Goal: Information Seeking & Learning: Compare options

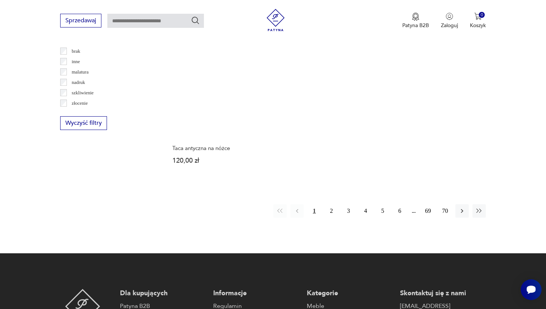
scroll to position [1093, 0]
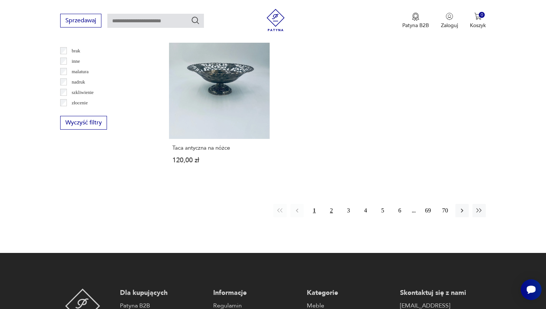
click at [333, 207] on button "2" at bounding box center [331, 210] width 13 height 13
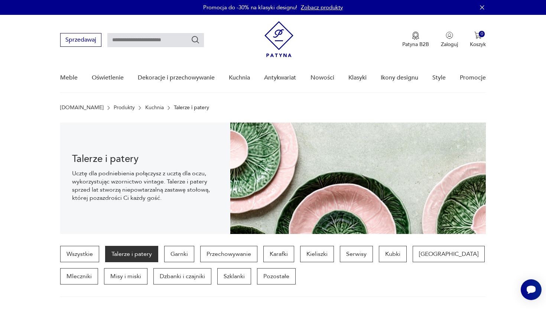
click at [510, 151] on section "Talerze i patery Ucztę dla podniebienia połączysz z ucztą dla oczu, wykorzystuj…" at bounding box center [273, 179] width 546 height 112
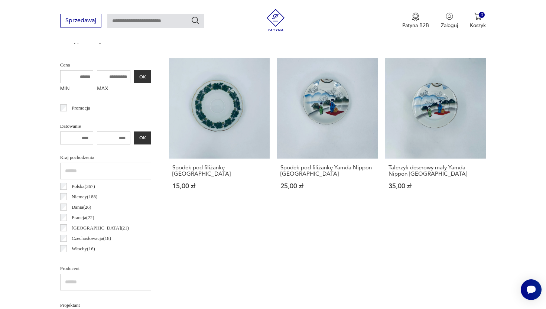
scroll to position [277, 0]
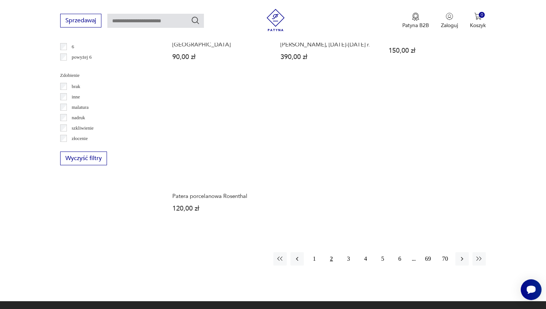
scroll to position [1058, 0]
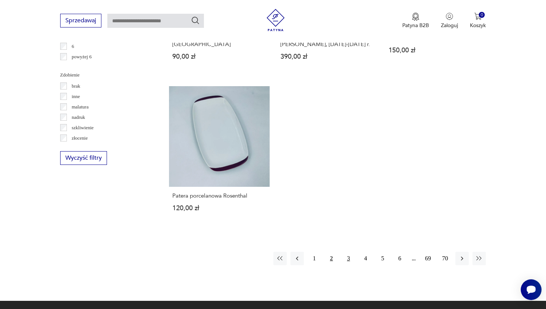
click at [351, 252] on button "3" at bounding box center [348, 258] width 13 height 13
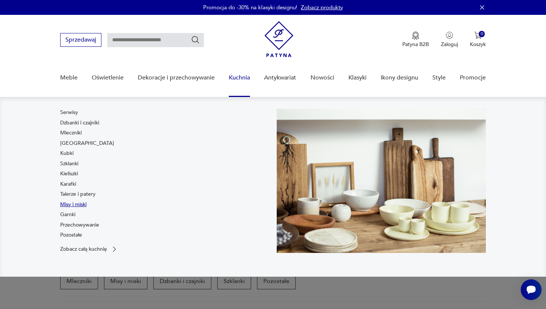
click at [76, 206] on link "Misy i miski" at bounding box center [73, 204] width 26 height 7
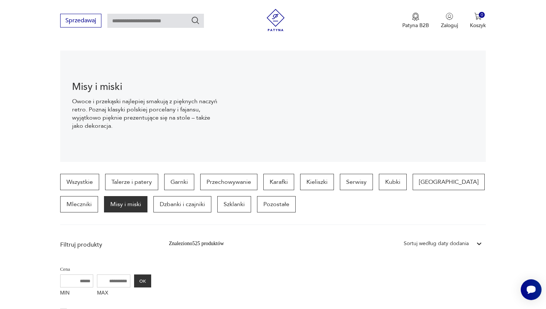
scroll to position [75, 0]
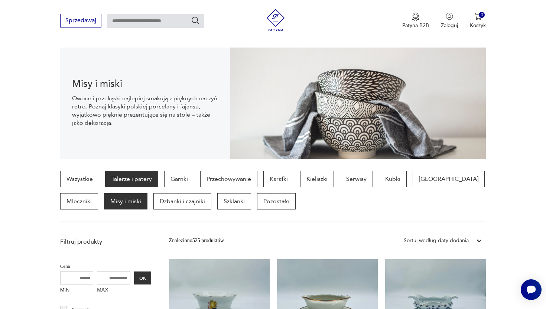
click at [155, 173] on p "Talerze i patery" at bounding box center [131, 179] width 53 height 16
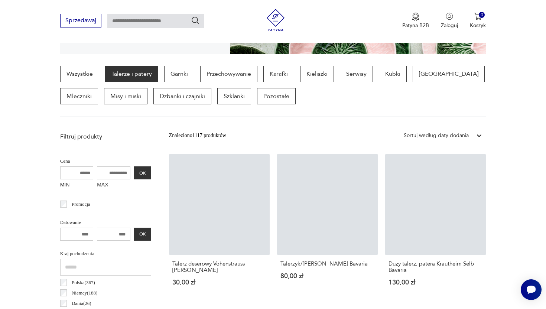
scroll to position [197, 0]
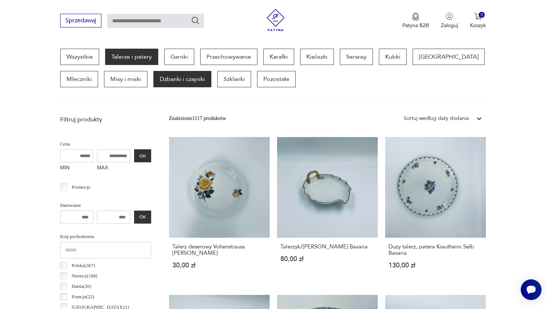
click at [170, 85] on p "Dzbanki i czajniki" at bounding box center [183, 79] width 58 height 16
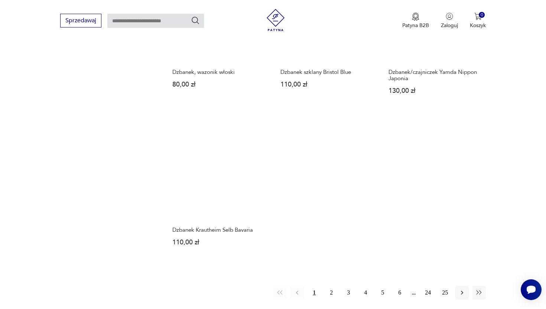
scroll to position [1005, 0]
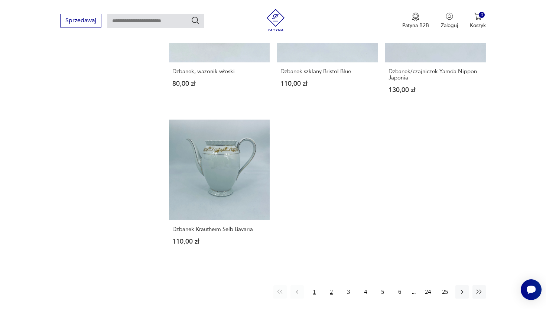
click at [329, 286] on button "2" at bounding box center [331, 292] width 13 height 13
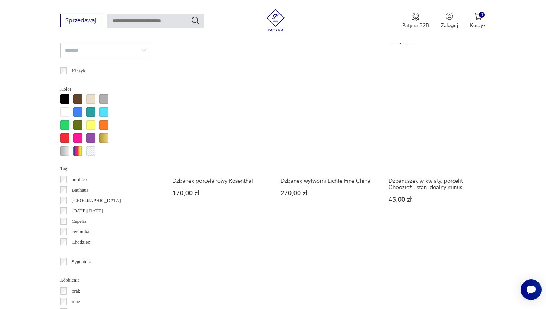
scroll to position [586, 0]
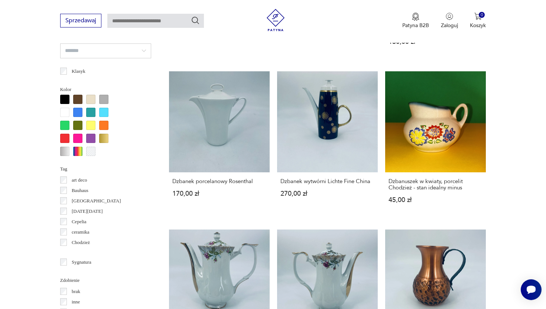
click at [506, 160] on section "Filtruj produkty Cena MIN MAX OK Promocja Datowanie OK Kraj pochodzenia Finland…" at bounding box center [273, 245] width 546 height 1043
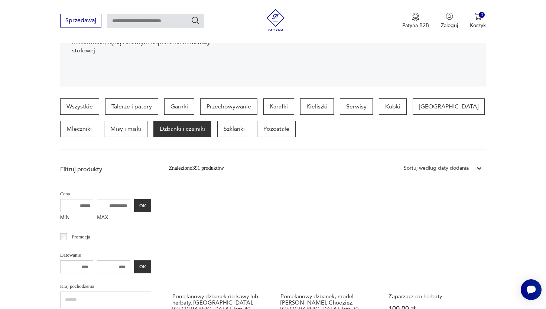
scroll to position [148, 0]
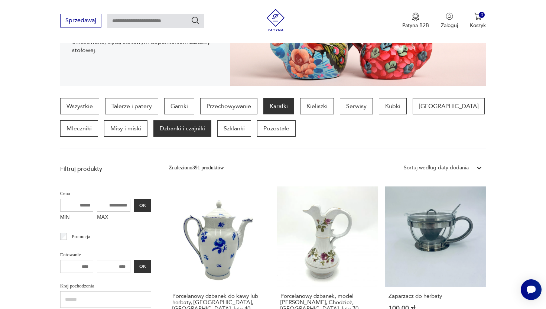
click at [268, 99] on p "Karafki" at bounding box center [279, 106] width 31 height 16
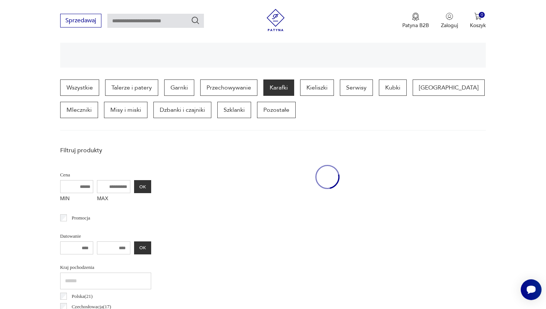
scroll to position [197, 0]
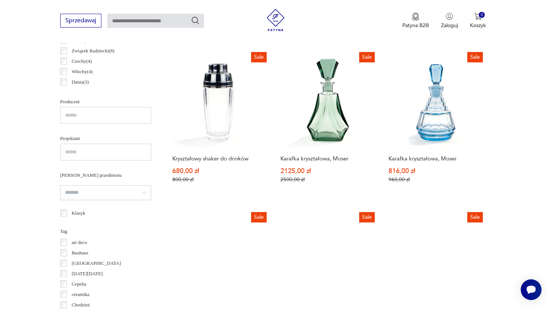
scroll to position [441, 0]
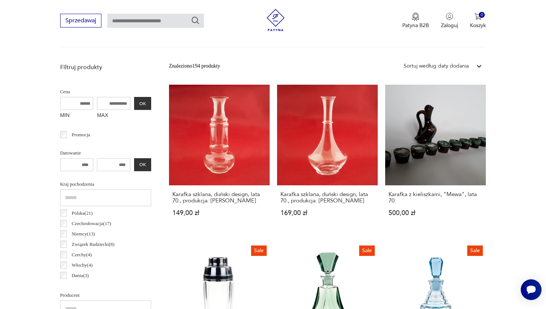
scroll to position [242, 0]
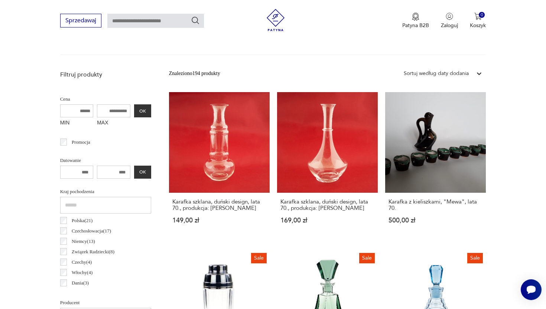
click at [125, 108] on input "MAX" at bounding box center [113, 110] width 33 height 13
type input "***"
click at [139, 112] on button "OK" at bounding box center [142, 110] width 17 height 13
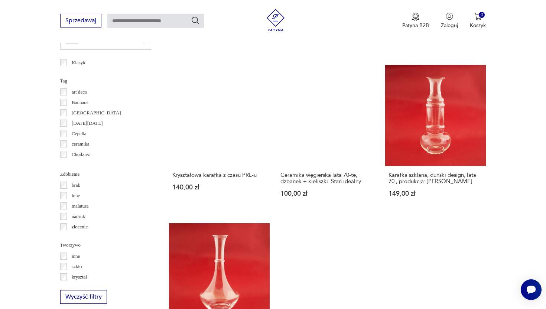
scroll to position [594, 0]
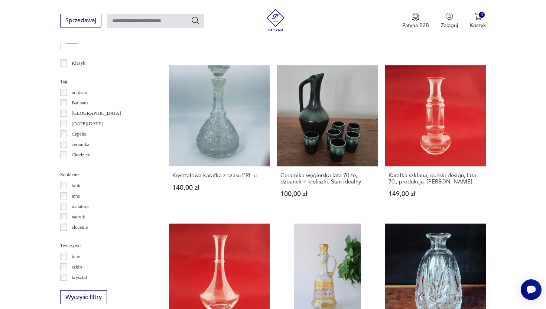
click at [515, 143] on section "Filtruj produkty Cena MIN MAX *** OK Promocja Datowanie OK Kraj pochodzenia Pol…" at bounding box center [273, 240] width 546 height 1048
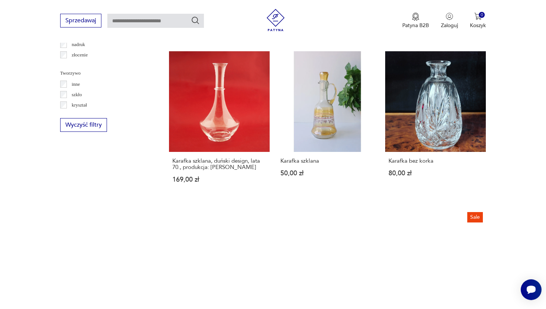
scroll to position [768, 0]
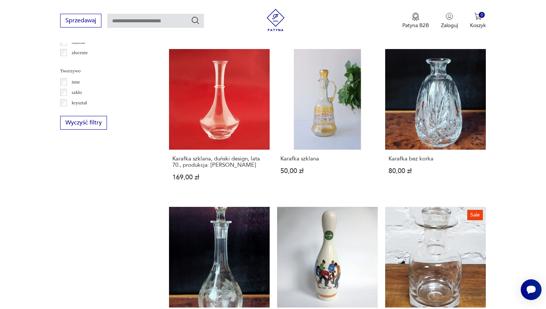
click at [506, 157] on section "Filtruj produkty Cena MIN MAX *** OK Promocja Datowanie OK Kraj pochodzenia Pol…" at bounding box center [273, 65] width 546 height 1048
click at [493, 130] on section "Filtruj produkty Cena MIN MAX *** OK Promocja Datowanie OK Kraj pochodzenia Pol…" at bounding box center [273, 65] width 546 height 1048
click at [503, 126] on section "Filtruj produkty Cena MIN MAX *** OK Promocja Datowanie OK Kraj pochodzenia Pol…" at bounding box center [273, 65] width 546 height 1048
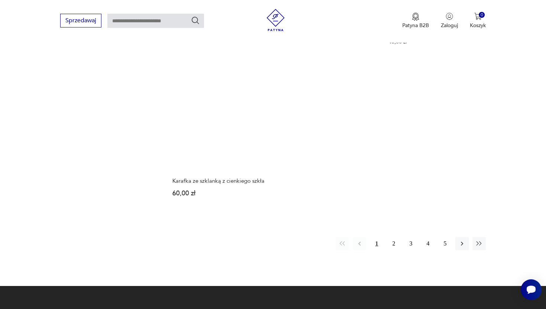
scroll to position [1071, 0]
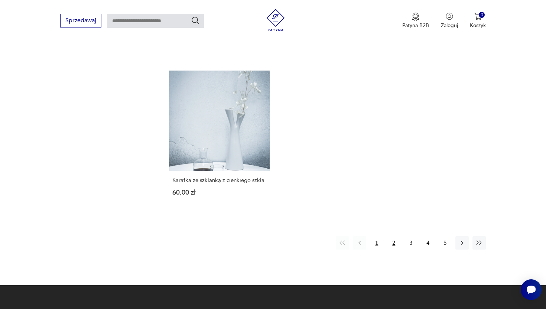
click at [390, 244] on button "2" at bounding box center [393, 242] width 13 height 13
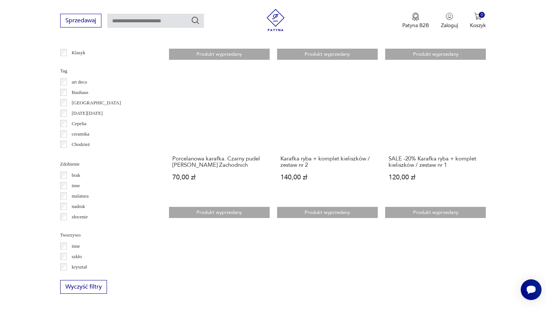
scroll to position [608, 0]
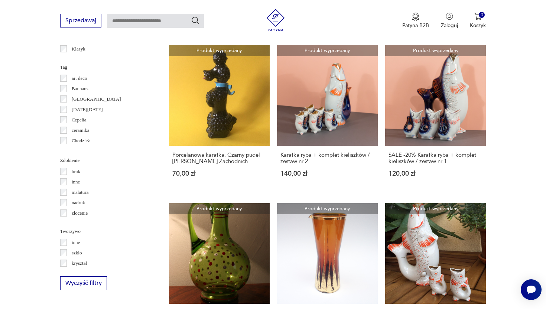
click at [507, 109] on section "Filtruj produkty Cena MIN MAX *** OK Promocja Datowanie OK Kraj pochodzenia Pol…" at bounding box center [273, 220] width 546 height 1039
click at [510, 94] on section "Filtruj produkty Cena MIN MAX *** OK Promocja Datowanie OK Kraj pochodzenia Pol…" at bounding box center [273, 220] width 546 height 1039
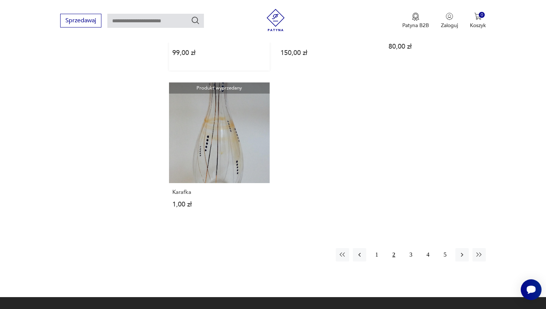
scroll to position [1051, 0]
click at [410, 254] on button "3" at bounding box center [410, 254] width 13 height 13
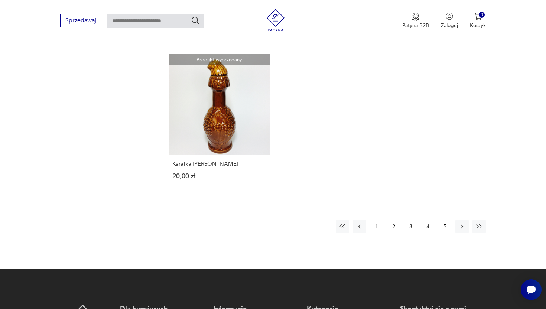
scroll to position [1071, 0]
click at [380, 221] on button "1" at bounding box center [376, 226] width 13 height 13
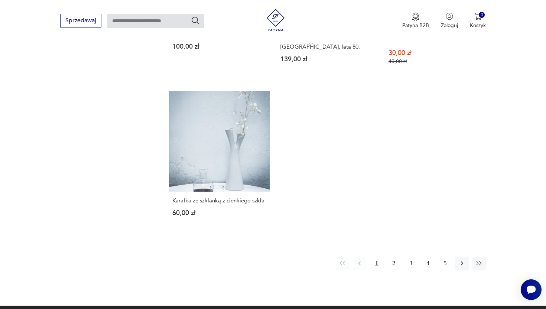
scroll to position [1051, 0]
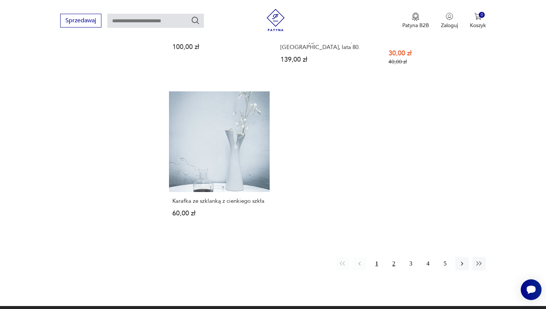
click at [392, 262] on button "2" at bounding box center [393, 263] width 13 height 13
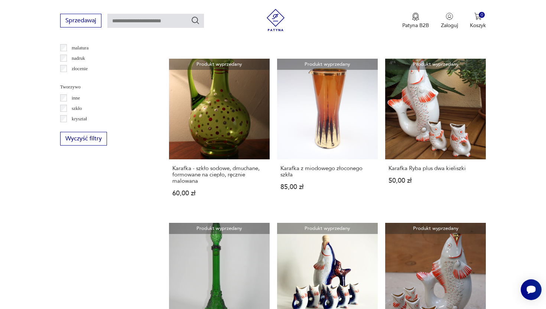
scroll to position [820, 0]
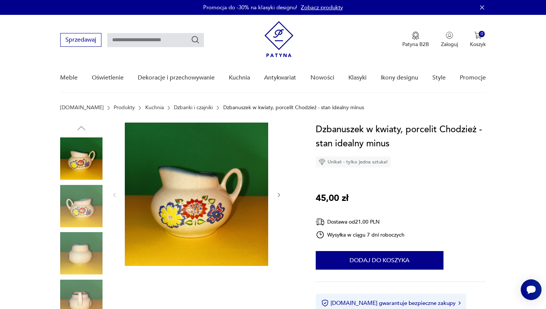
click at [74, 207] on img at bounding box center [81, 206] width 42 height 42
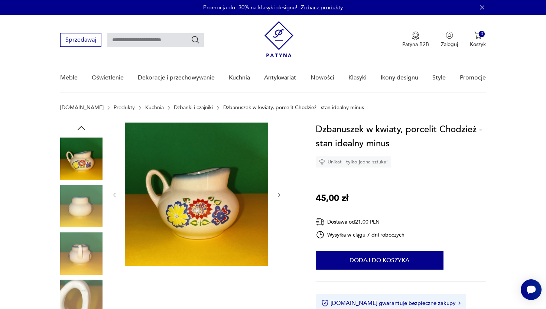
click at [79, 219] on img at bounding box center [81, 206] width 42 height 42
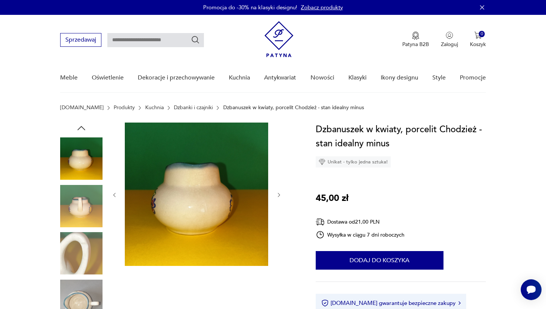
click at [81, 226] on img at bounding box center [81, 206] width 42 height 42
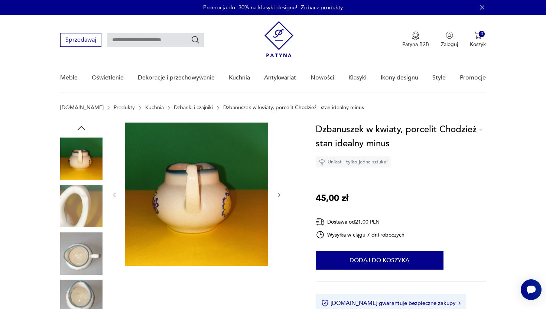
click at [83, 234] on img at bounding box center [81, 253] width 42 height 42
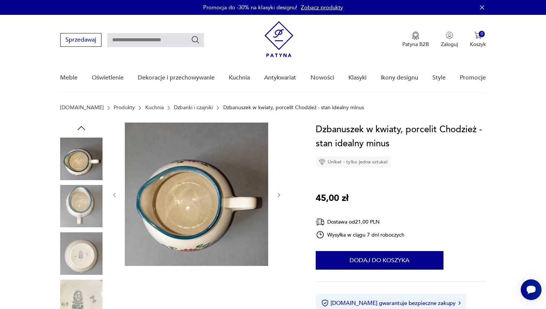
click at [84, 240] on img at bounding box center [81, 253] width 42 height 42
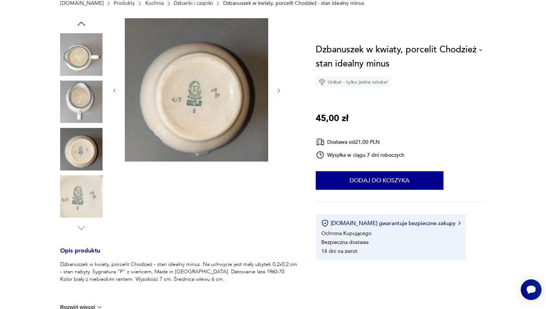
scroll to position [107, 0]
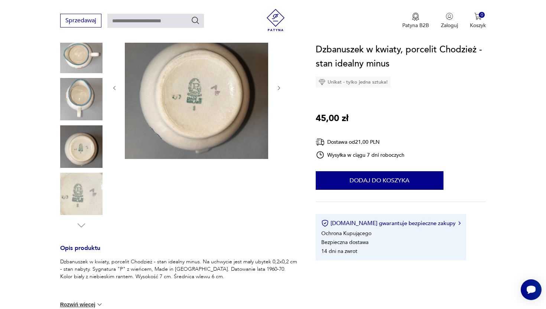
click at [81, 204] on img at bounding box center [81, 194] width 42 height 42
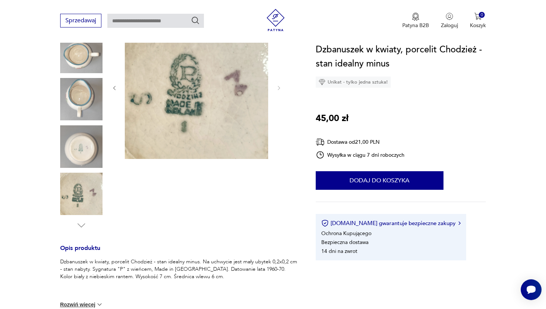
scroll to position [0, 0]
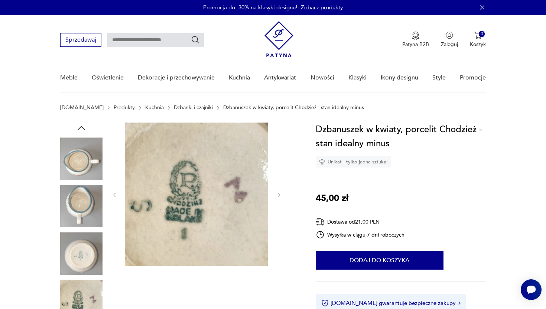
click at [79, 158] on img at bounding box center [81, 159] width 42 height 42
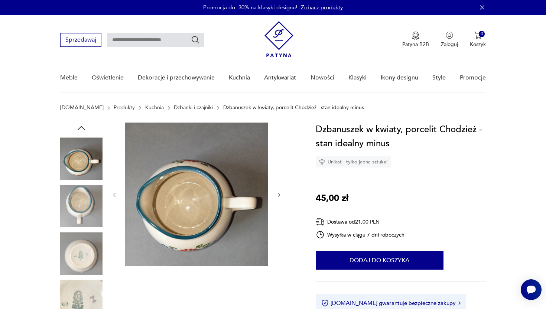
click at [83, 129] on icon "button" at bounding box center [81, 128] width 11 height 11
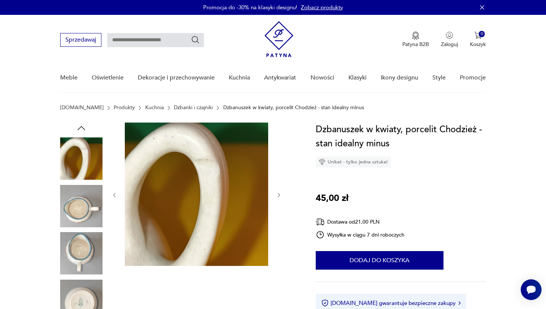
click at [83, 129] on icon "button" at bounding box center [81, 128] width 11 height 11
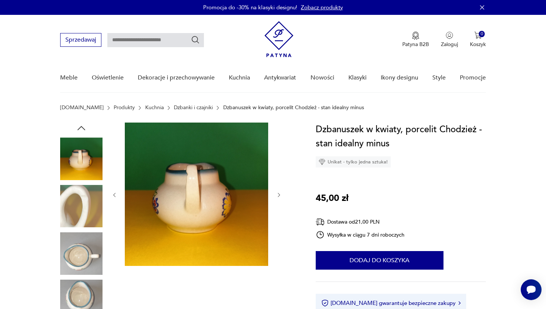
click at [83, 129] on icon "button" at bounding box center [81, 128] width 11 height 11
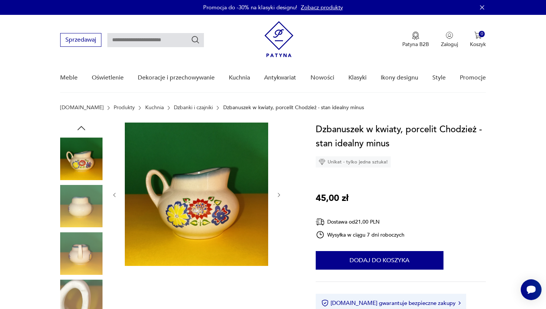
click at [83, 129] on icon "button" at bounding box center [81, 128] width 11 height 11
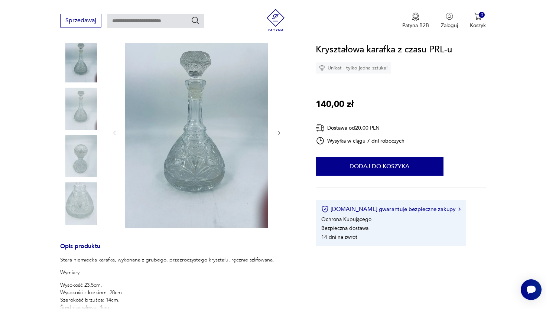
click at [79, 109] on img at bounding box center [81, 109] width 42 height 42
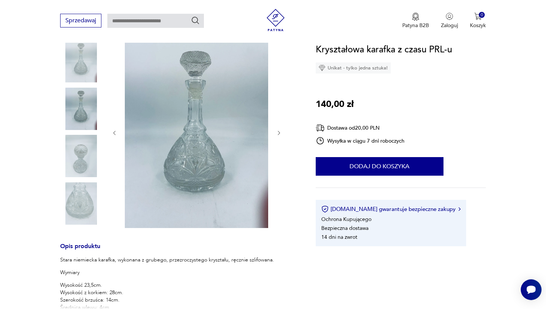
click at [81, 162] on img at bounding box center [81, 156] width 42 height 42
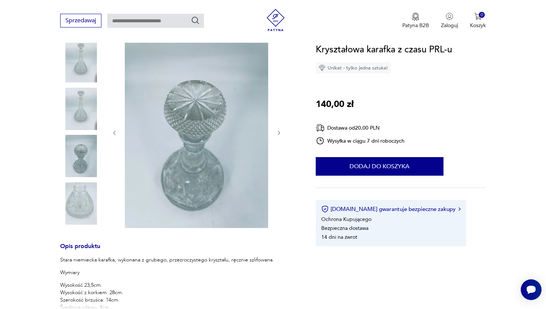
click at [86, 207] on img at bounding box center [81, 204] width 42 height 42
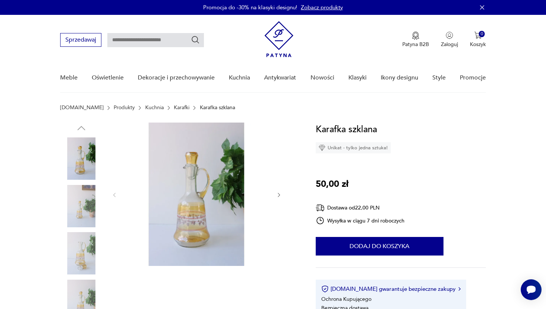
click at [84, 206] on img at bounding box center [81, 206] width 42 height 42
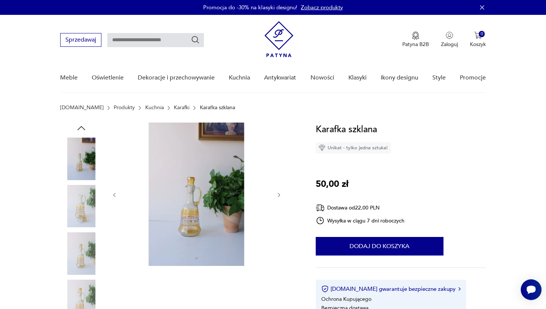
click at [83, 217] on img at bounding box center [81, 206] width 42 height 42
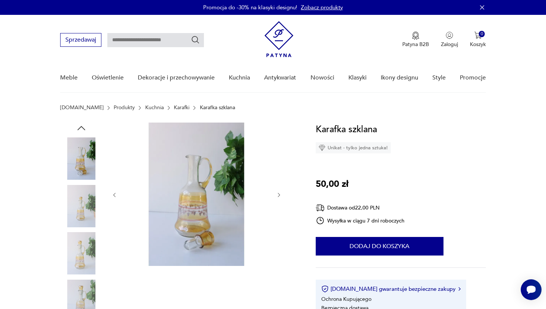
click at [83, 236] on img at bounding box center [81, 253] width 42 height 42
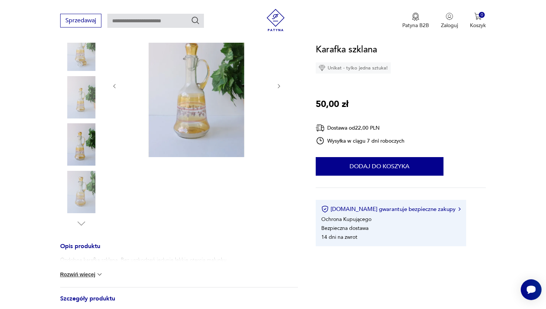
scroll to position [110, 0]
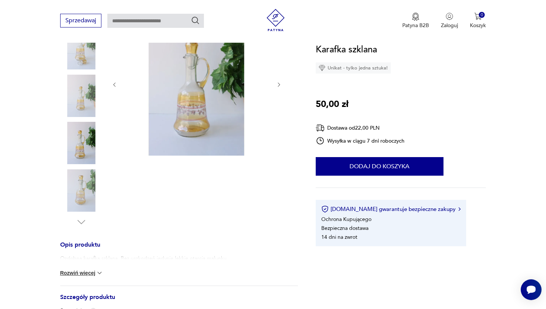
click at [81, 205] on img at bounding box center [81, 191] width 42 height 42
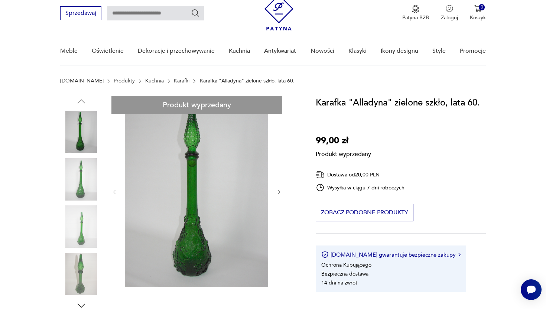
scroll to position [43, 0]
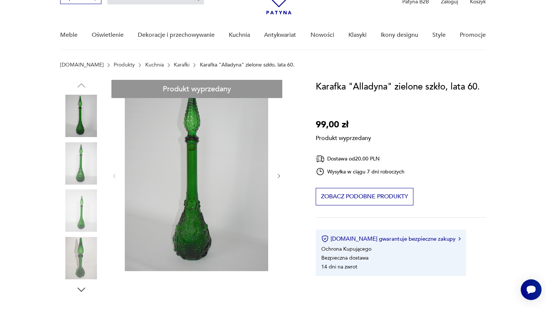
click at [83, 169] on div "Produkt wyprzedany Opis produktu Karafka "Alladyna", z zielonego szkła , z wytł…" at bounding box center [179, 307] width 238 height 454
click at [77, 202] on div "Produkt wyprzedany Opis produktu Karafka "Alladyna", z zielonego szkła , z wytł…" at bounding box center [179, 307] width 238 height 454
